Goal: Communication & Community: Share content

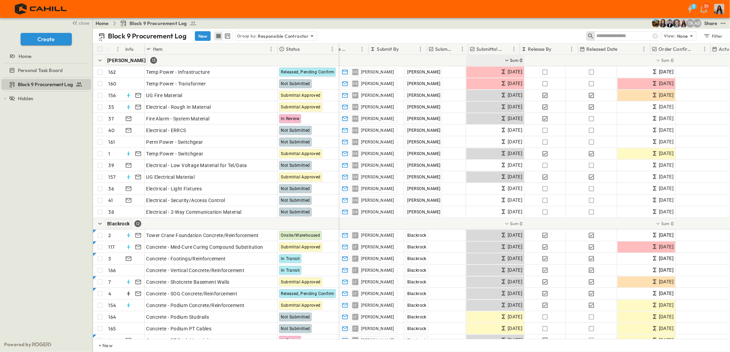
scroll to position [0, 97]
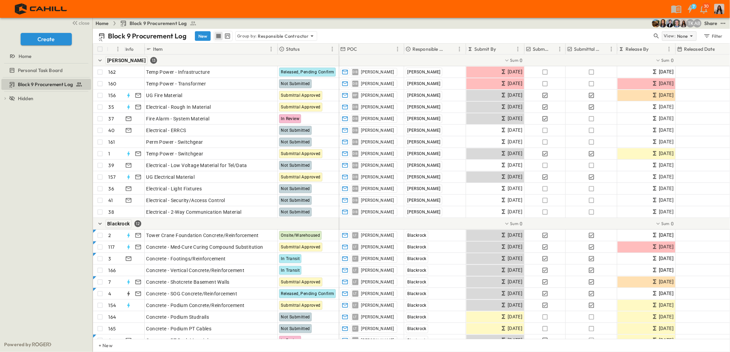
click at [683, 37] on p "None" at bounding box center [682, 36] width 11 height 7
click at [636, 33] on div "Block 9 Procurement Log New Group by: Responsible Contractor" at bounding box center [375, 36] width 554 height 10
click at [721, 22] on icon "test" at bounding box center [722, 23] width 7 height 7
click at [695, 90] on span "Share" at bounding box center [696, 93] width 13 height 6
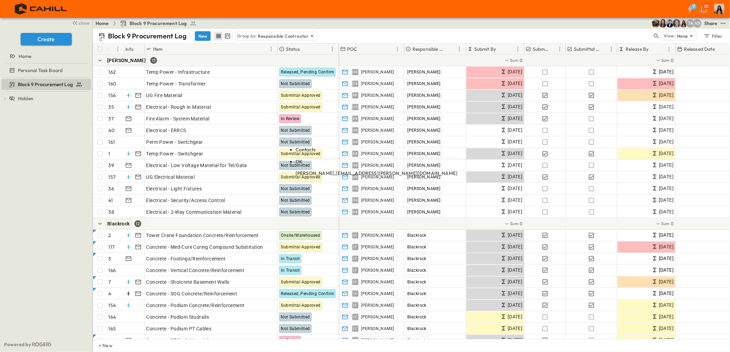
type input "***"
click at [350, 170] on span "[EMAIL_ADDRESS][PERSON_NAME][DOMAIN_NAME]" at bounding box center [397, 173] width 122 height 6
click at [714, 25] on div "Share" at bounding box center [710, 23] width 13 height 7
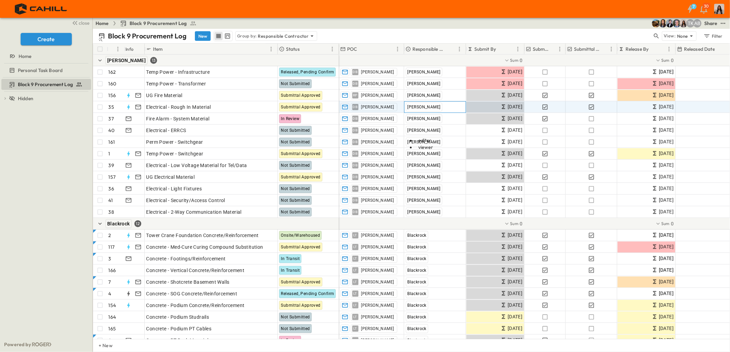
click at [447, 110] on div "[PERSON_NAME]" at bounding box center [434, 107] width 61 height 11
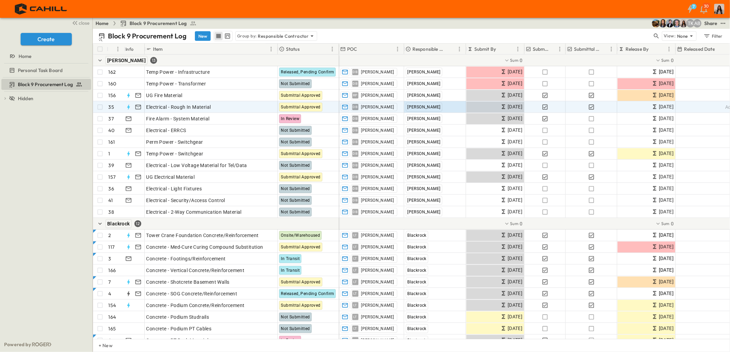
click at [461, 21] on div "Home Block 9 Procurement Log AB TK Share" at bounding box center [411, 23] width 637 height 11
